Goal: Information Seeking & Learning: Learn about a topic

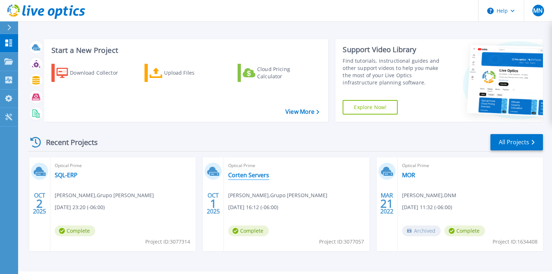
click at [246, 175] on link "Corten Servers" at bounding box center [248, 174] width 41 height 7
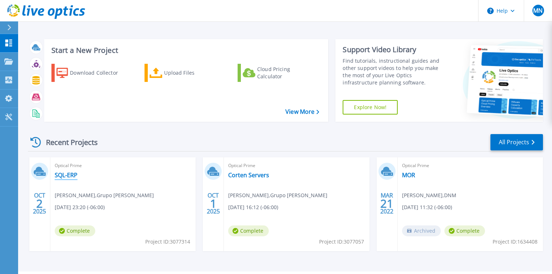
click at [70, 173] on link "SQL-ERP" at bounding box center [66, 174] width 23 height 7
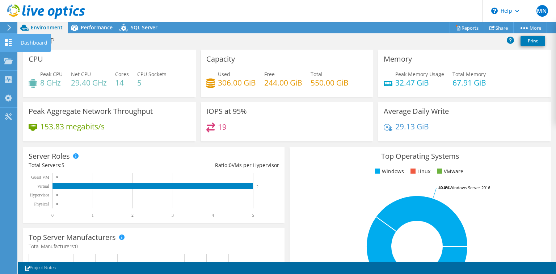
click at [5, 45] on use at bounding box center [8, 42] width 7 height 7
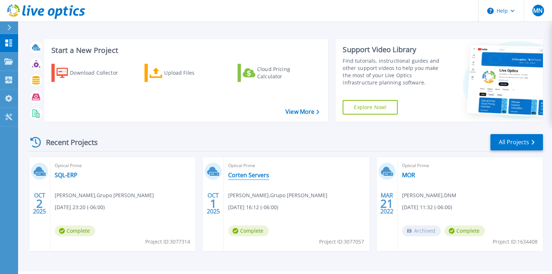
click at [245, 174] on link "Corten Servers" at bounding box center [248, 174] width 41 height 7
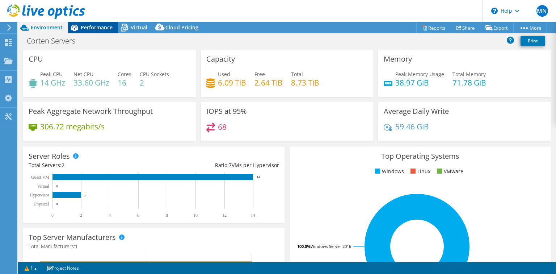
click at [89, 29] on span "Performance" at bounding box center [97, 27] width 32 height 7
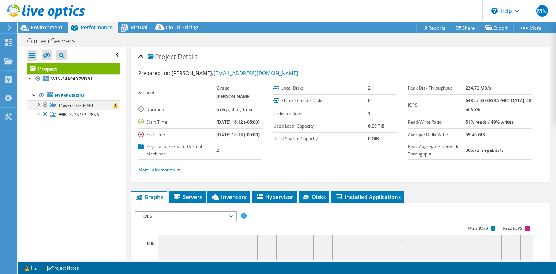
click at [38, 104] on div at bounding box center [37, 103] width 7 height 7
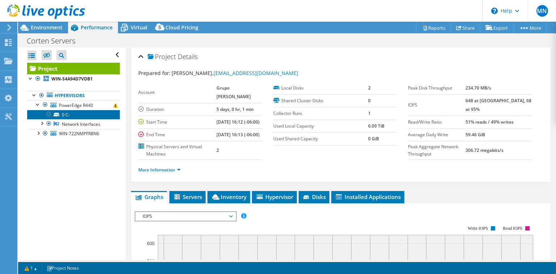
click at [62, 113] on link "0 C:" at bounding box center [73, 114] width 93 height 9
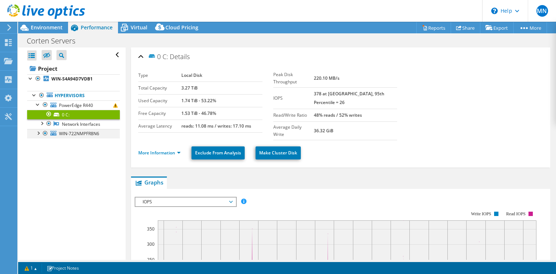
click at [37, 133] on div at bounding box center [37, 132] width 7 height 7
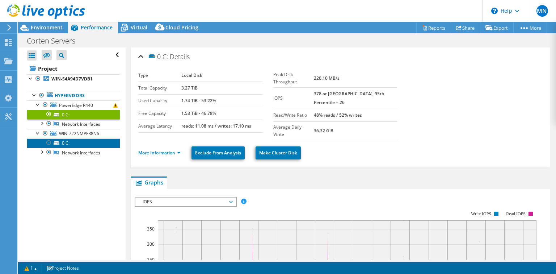
click at [67, 143] on link "0 C:" at bounding box center [73, 142] width 93 height 9
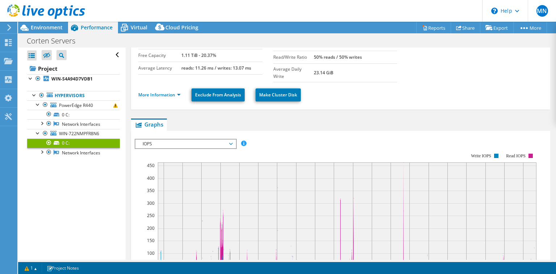
scroll to position [87, 0]
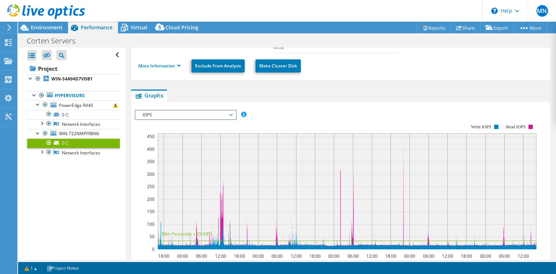
click at [193, 110] on span "IOPS" at bounding box center [185, 114] width 93 height 9
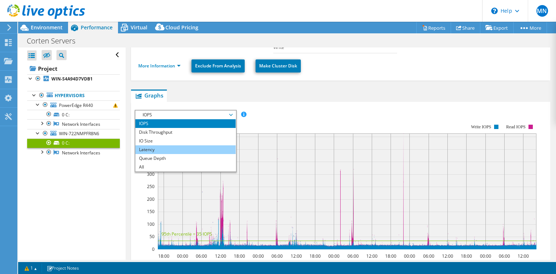
click at [148, 145] on li "Latency" at bounding box center [185, 149] width 100 height 9
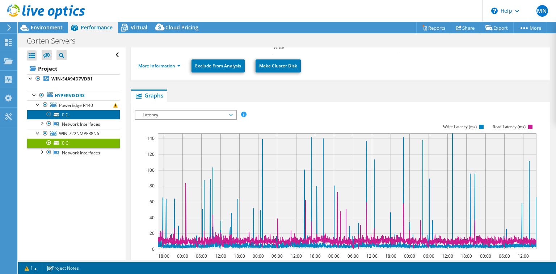
click at [70, 113] on link "0 C:" at bounding box center [73, 114] width 93 height 9
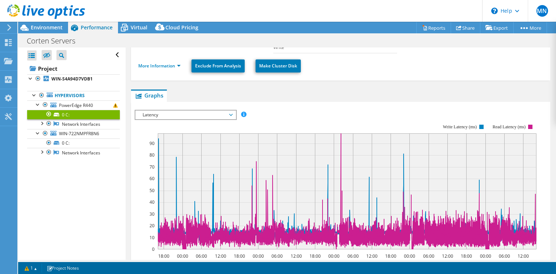
scroll to position [0, 0]
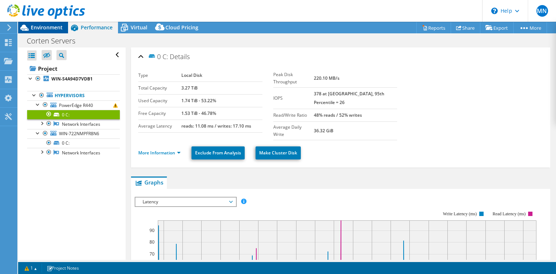
click at [59, 29] on span "Environment" at bounding box center [47, 27] width 32 height 7
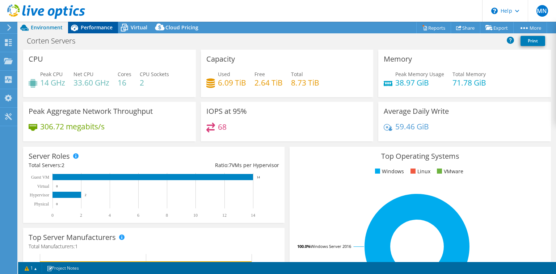
click at [92, 25] on span "Performance" at bounding box center [97, 27] width 32 height 7
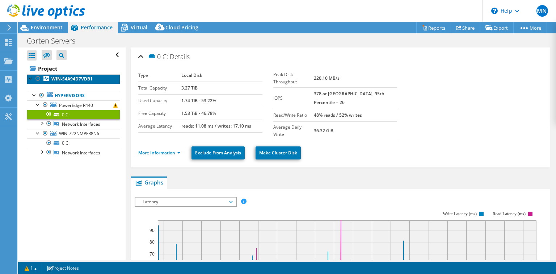
click at [64, 81] on b "WIN-S4A94D7VDB1" at bounding box center [71, 79] width 41 height 6
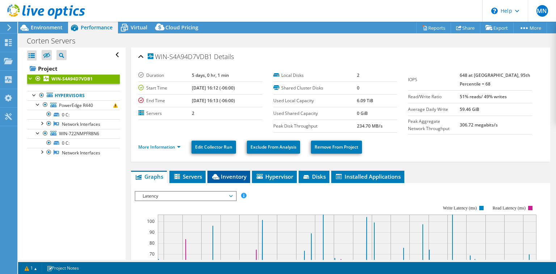
click at [224, 174] on span "Inventory" at bounding box center [228, 176] width 35 height 7
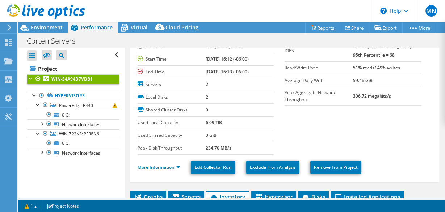
scroll to position [29, 0]
click at [431, 10] on span "MN" at bounding box center [432, 11] width 12 height 12
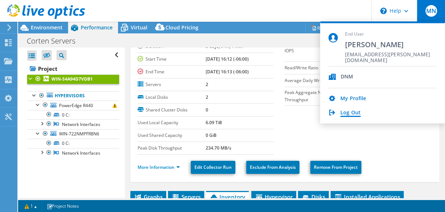
click at [351, 111] on link "Log Out" at bounding box center [350, 112] width 20 height 7
